Goal: Use online tool/utility: Utilize a website feature to perform a specific function

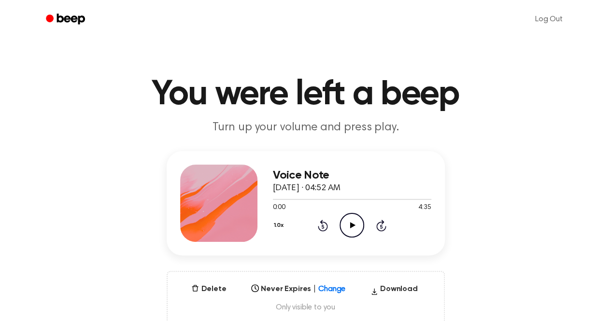
click at [347, 224] on icon "Play Audio" at bounding box center [352, 225] width 25 height 25
click at [405, 176] on h3 "Voice Note" at bounding box center [352, 175] width 158 height 13
click at [359, 227] on icon "Play Audio" at bounding box center [352, 225] width 25 height 25
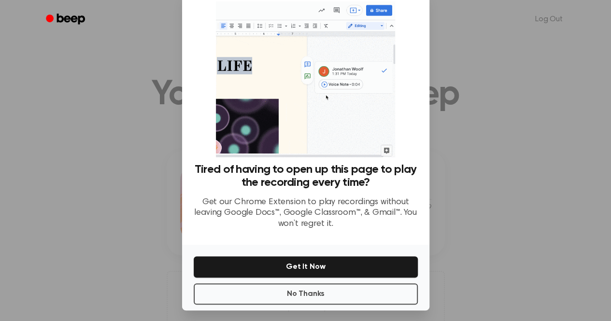
scroll to position [26, 0]
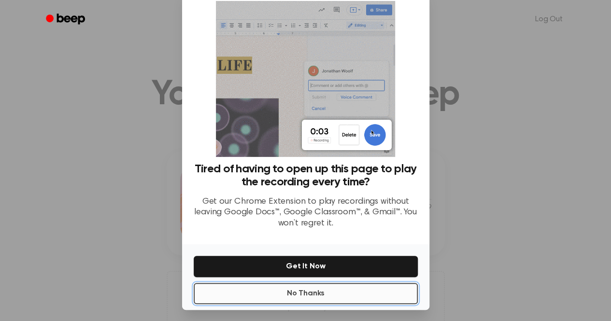
click at [302, 295] on button "No Thanks" at bounding box center [306, 293] width 224 height 21
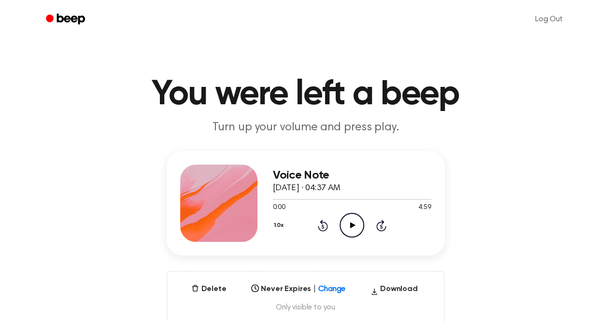
click at [353, 225] on icon at bounding box center [352, 225] width 5 height 6
click at [353, 225] on icon at bounding box center [352, 225] width 4 height 6
click at [353, 225] on icon at bounding box center [352, 225] width 5 height 6
click at [353, 225] on icon at bounding box center [352, 225] width 4 height 6
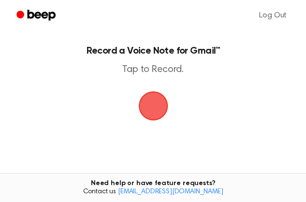
click at [151, 114] on span "button" at bounding box center [153, 105] width 27 height 27
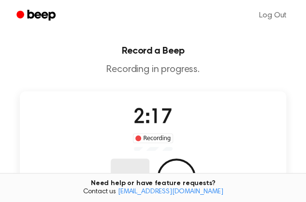
click at [149, 158] on button "Delete" at bounding box center [130, 177] width 39 height 39
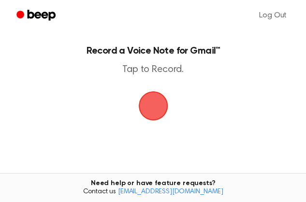
click at [155, 112] on span "button" at bounding box center [153, 105] width 27 height 27
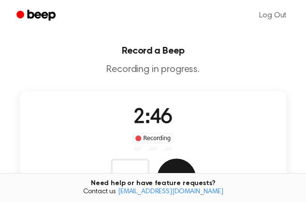
click at [196, 158] on button "Save" at bounding box center [176, 177] width 39 height 39
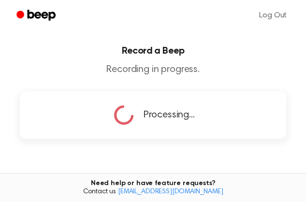
click at [272, 110] on main "Record a Beep Recording in progress. Processing... Tired of copying and pasting…" at bounding box center [153, 130] width 306 height 261
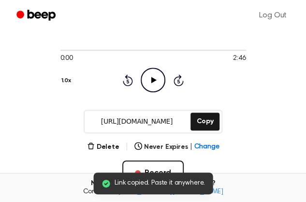
scroll to position [64, 0]
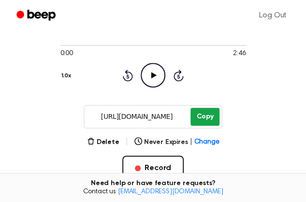
click at [198, 122] on button "Copy" at bounding box center [204, 117] width 28 height 18
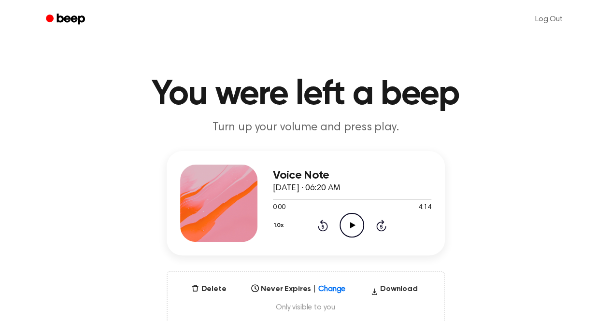
click at [350, 221] on icon "Play Audio" at bounding box center [352, 225] width 25 height 25
click at [353, 225] on icon at bounding box center [352, 225] width 5 height 6
